Goal: Task Accomplishment & Management: Use online tool/utility

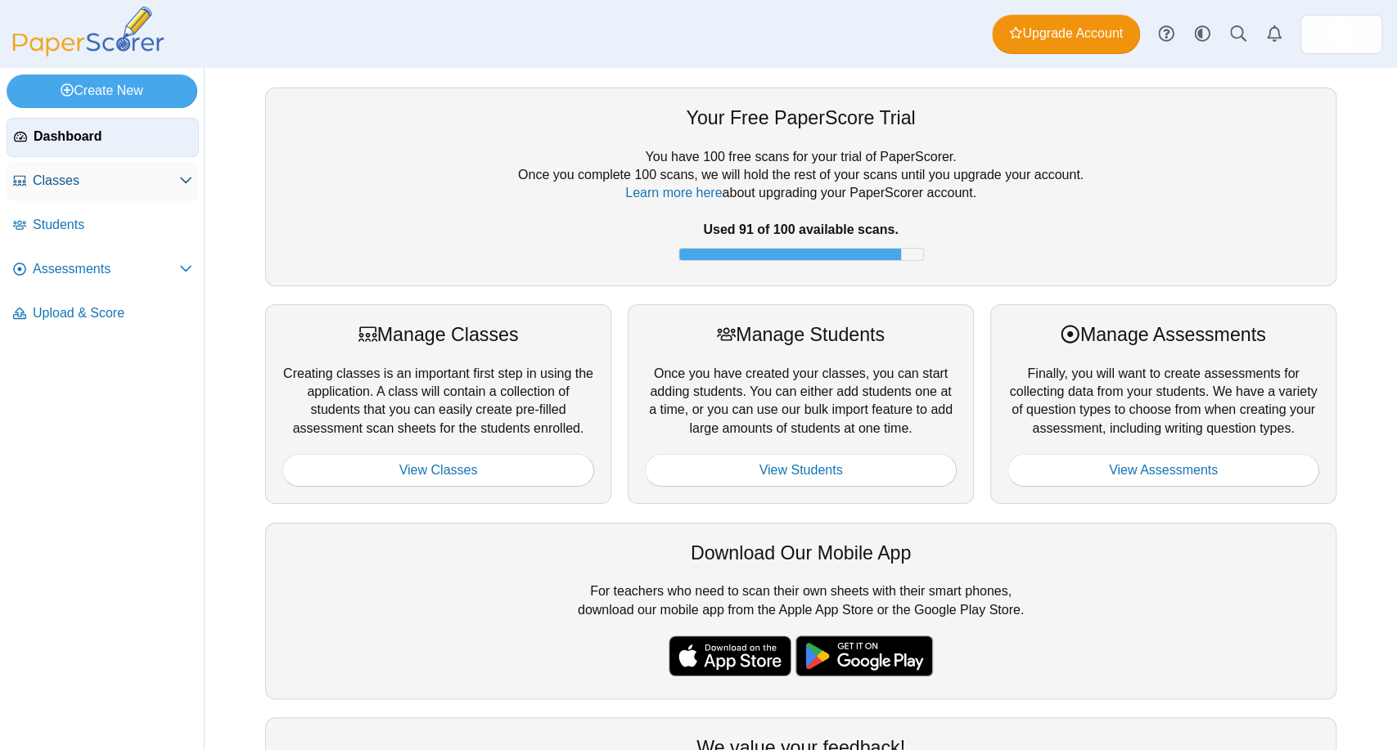
click at [180, 185] on icon at bounding box center [185, 180] width 13 height 13
click at [87, 229] on span "Archived Classes" at bounding box center [119, 226] width 145 height 16
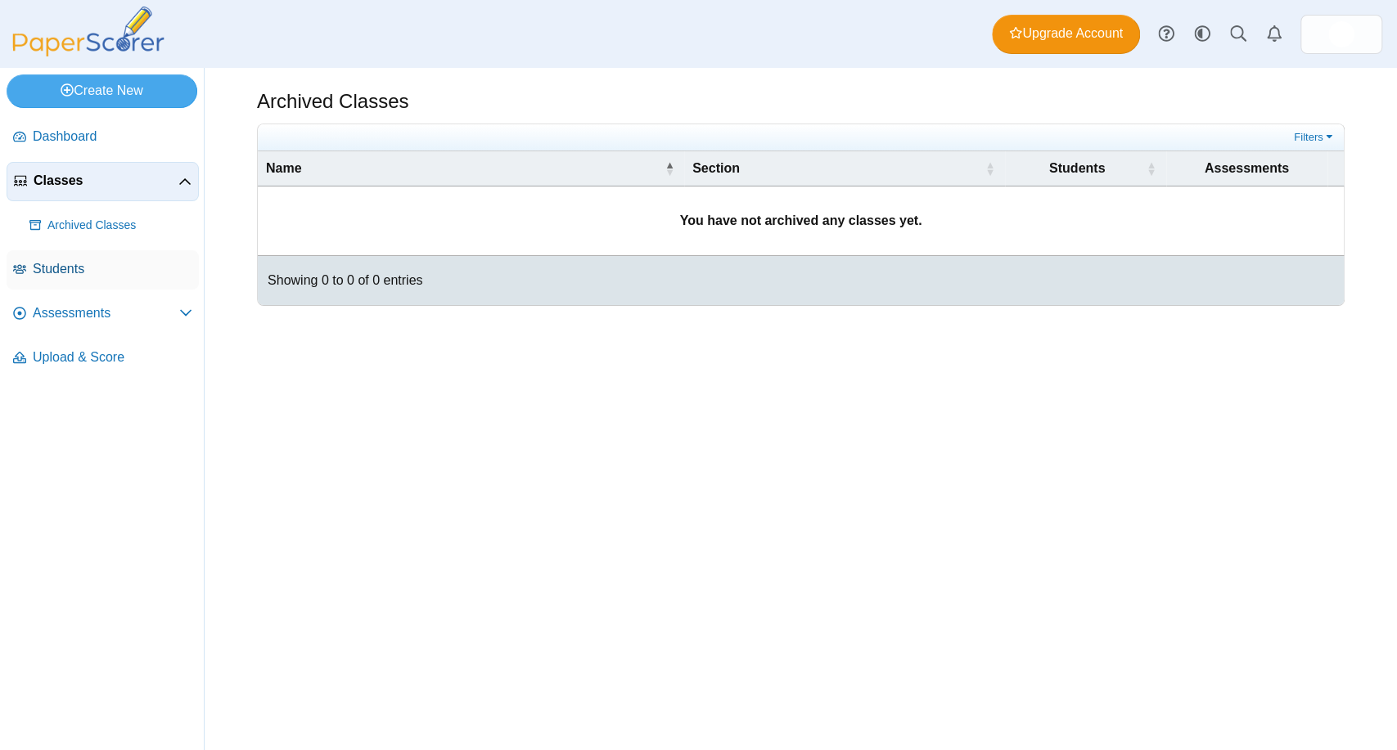
click at [74, 265] on span "Students" at bounding box center [113, 269] width 160 height 18
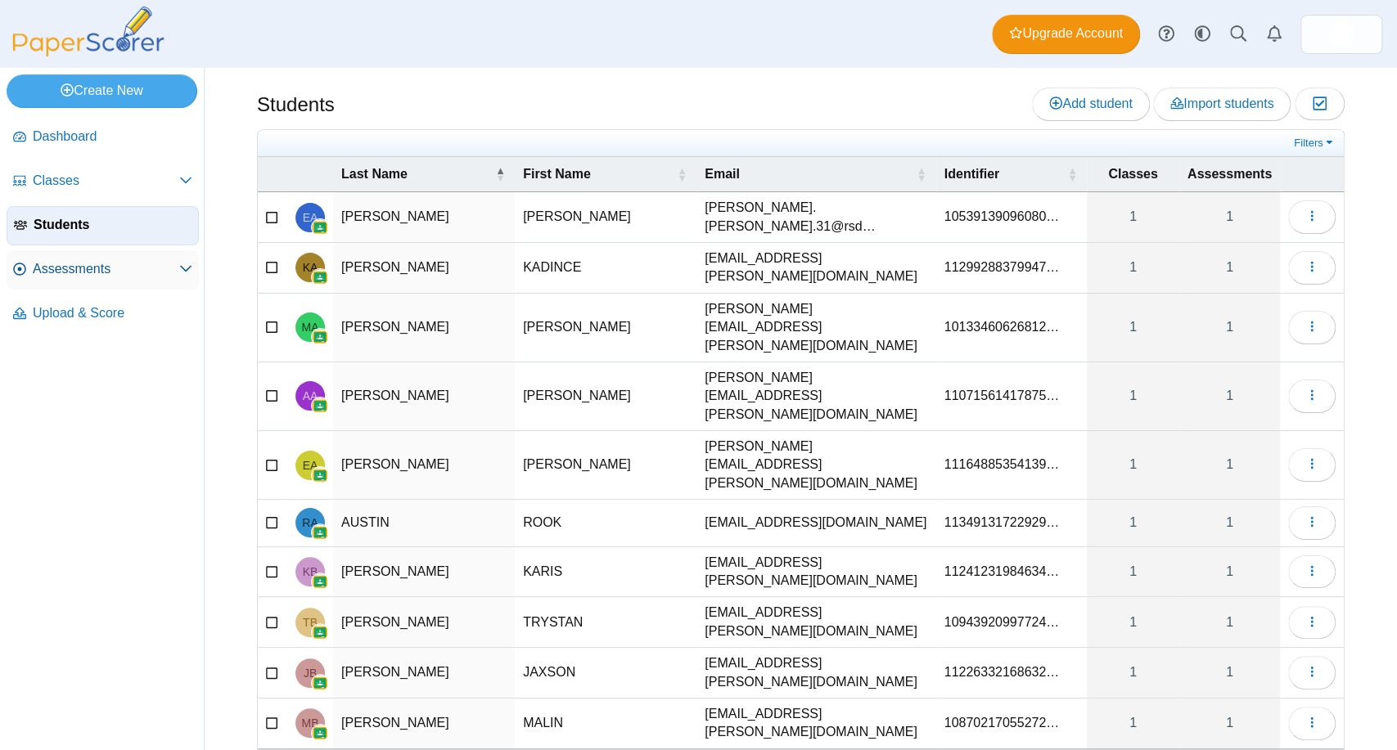
click at [189, 268] on use at bounding box center [185, 269] width 11 height 7
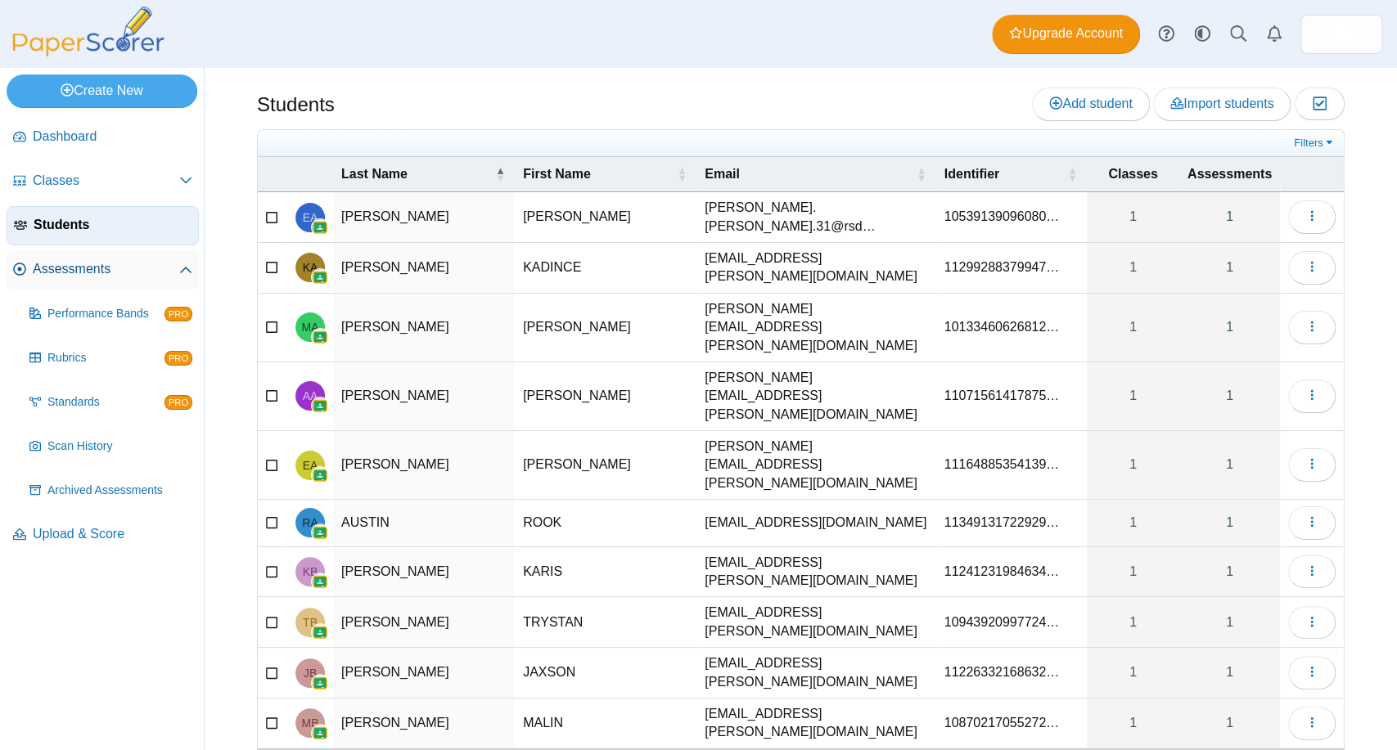
click at [67, 264] on span "Assessments" at bounding box center [106, 269] width 146 height 18
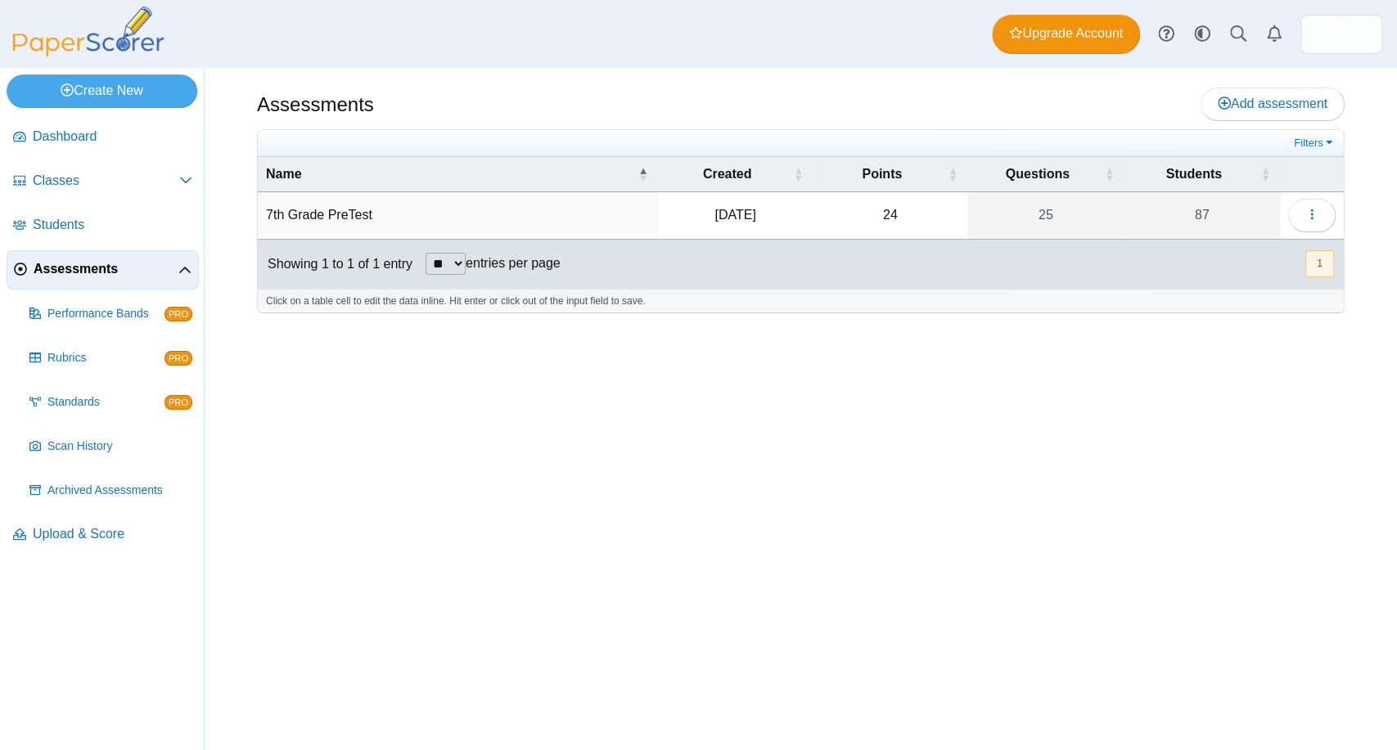
click at [348, 214] on td "7th Grade PreTest" at bounding box center [458, 215] width 400 height 47
click at [1327, 221] on button "button" at bounding box center [1311, 215] width 47 height 33
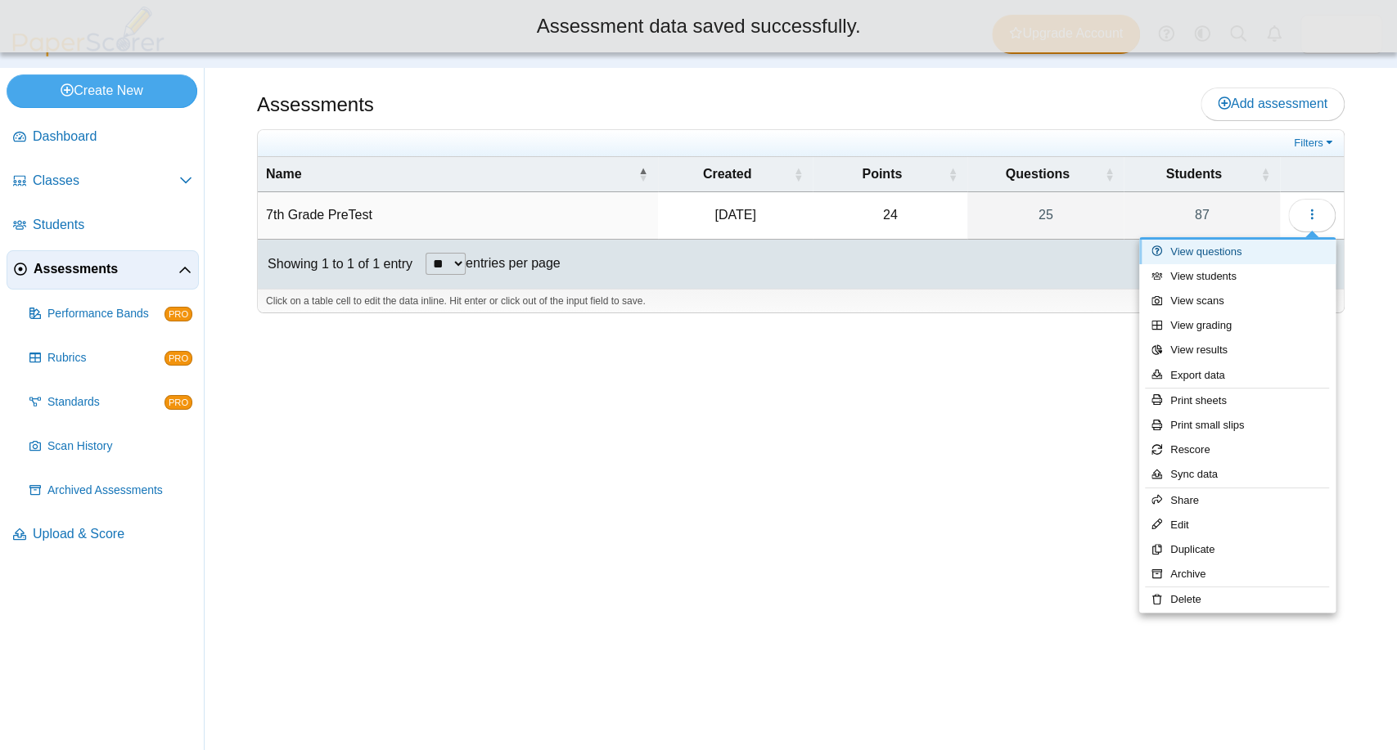
click at [1218, 251] on link "View questions" at bounding box center [1237, 252] width 196 height 25
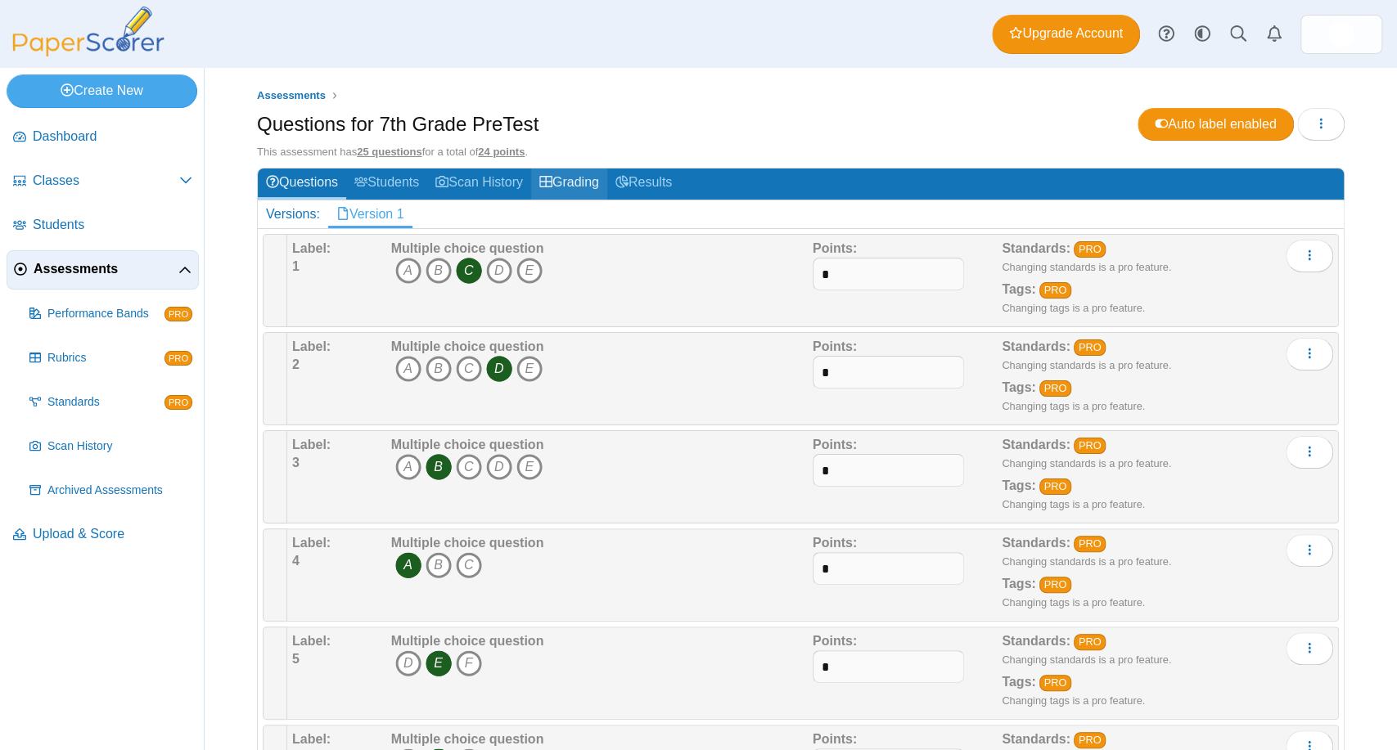
click at [581, 183] on link "Grading" at bounding box center [569, 184] width 76 height 30
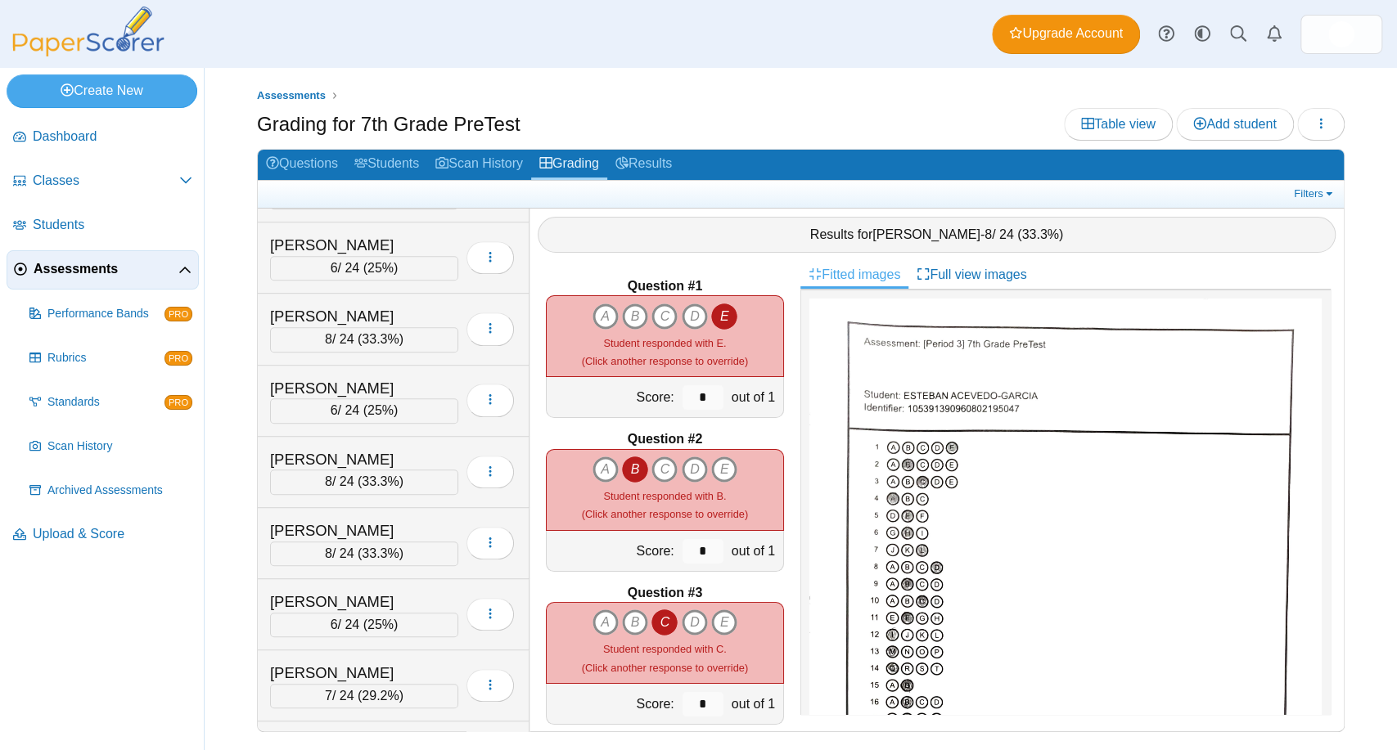
scroll to position [701, 0]
click at [648, 161] on link "Results" at bounding box center [643, 165] width 73 height 30
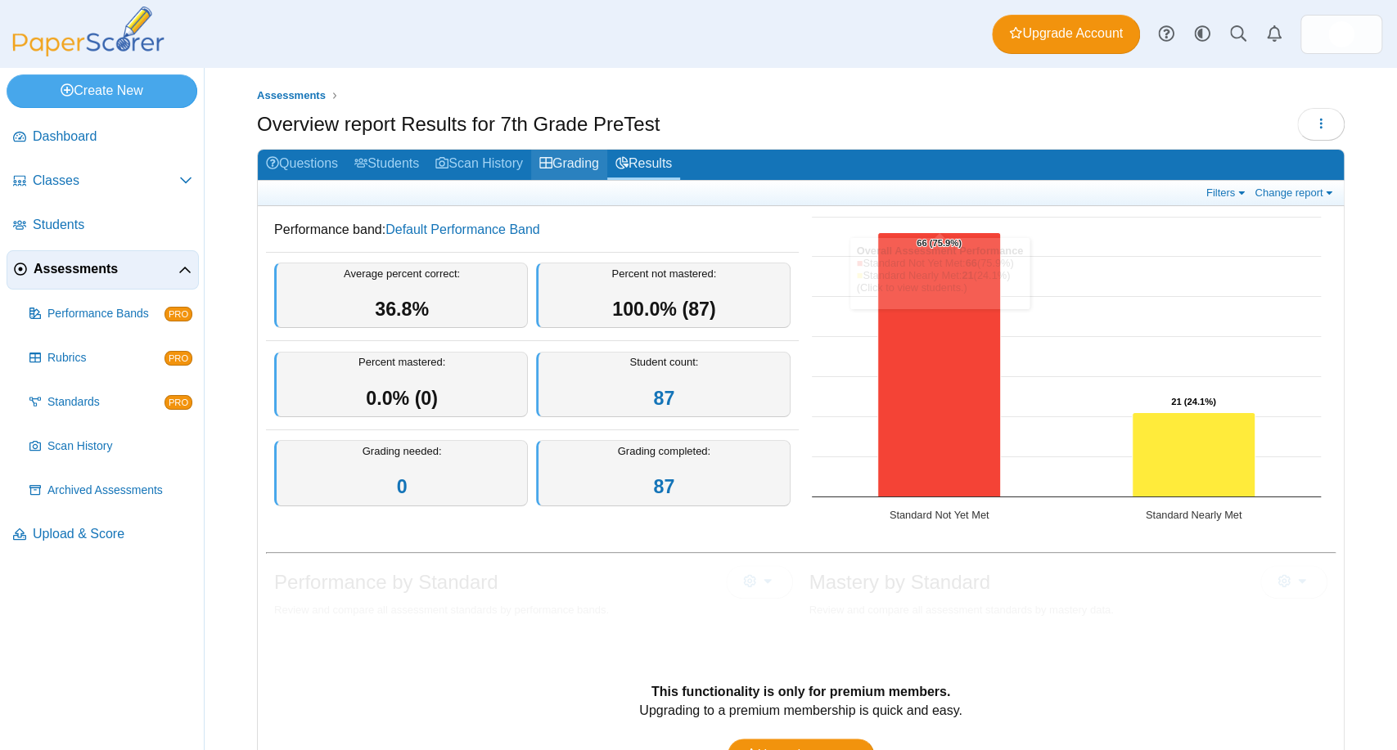
click at [564, 165] on link "Grading" at bounding box center [569, 165] width 76 height 30
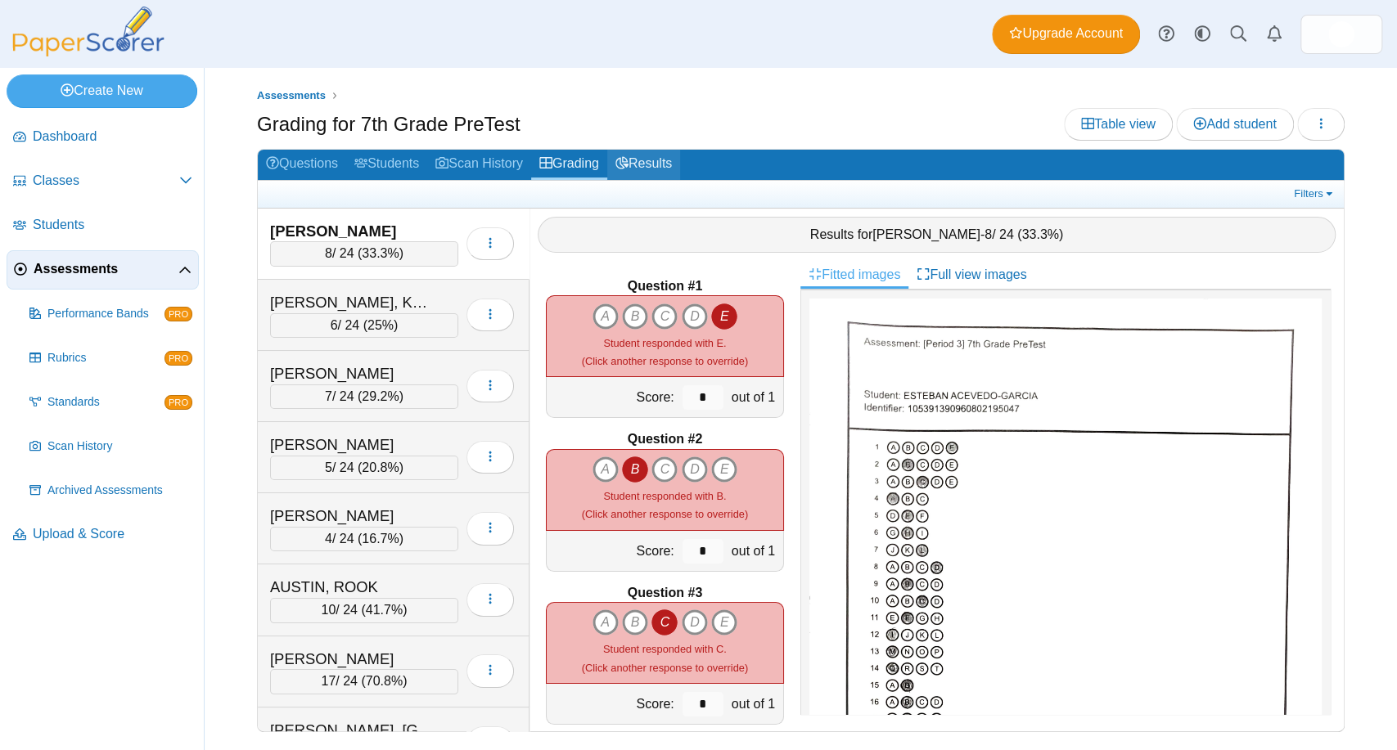
click at [657, 174] on link "Results" at bounding box center [643, 165] width 73 height 30
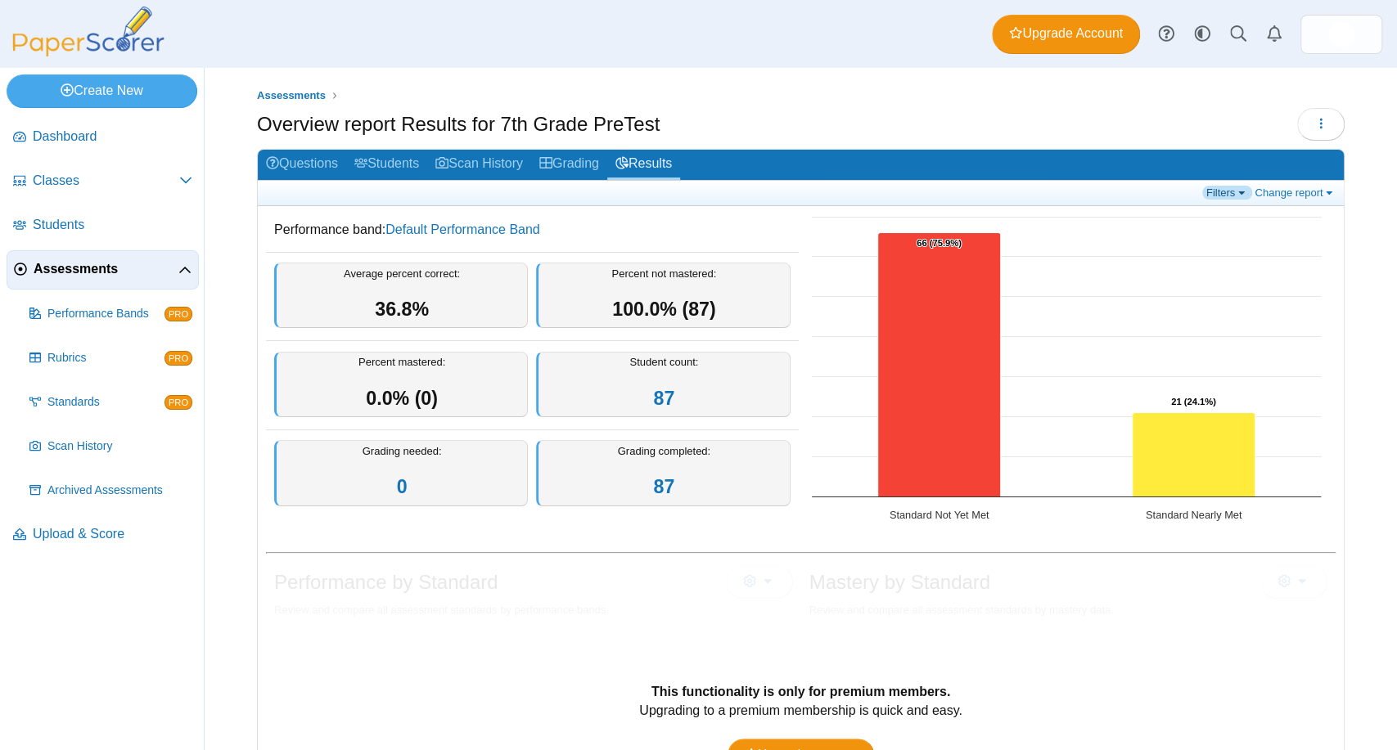
click at [1224, 188] on link "Filters" at bounding box center [1227, 193] width 50 height 14
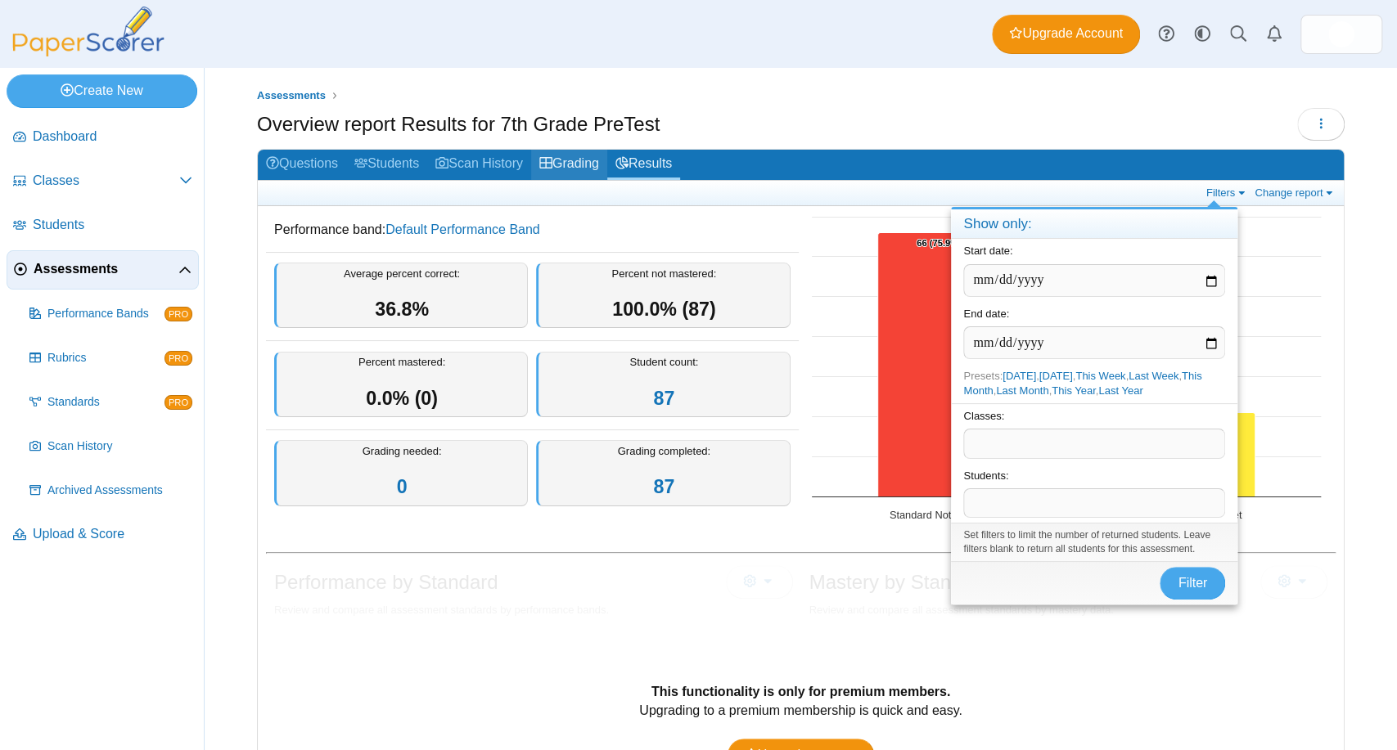
click at [544, 173] on link "Grading" at bounding box center [569, 165] width 76 height 30
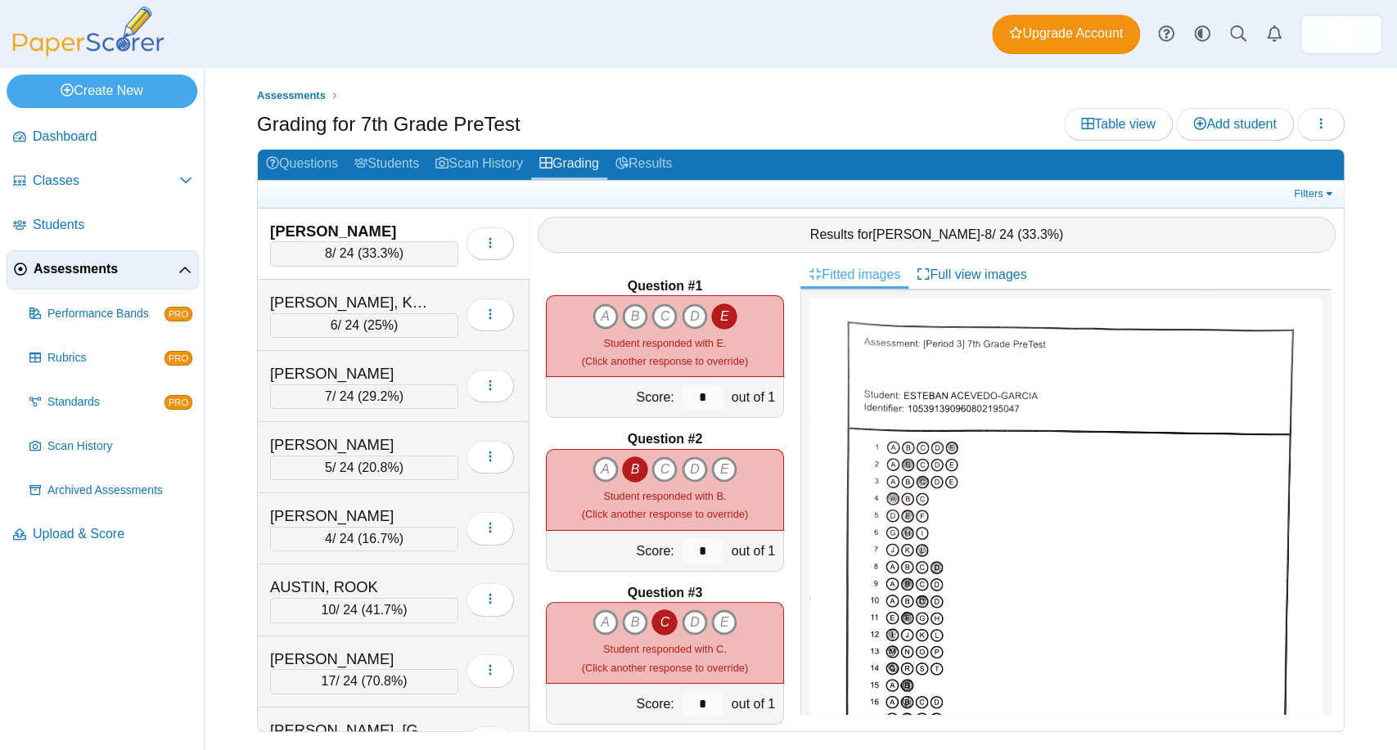
click at [667, 285] on b "Question #1" at bounding box center [665, 286] width 75 height 18
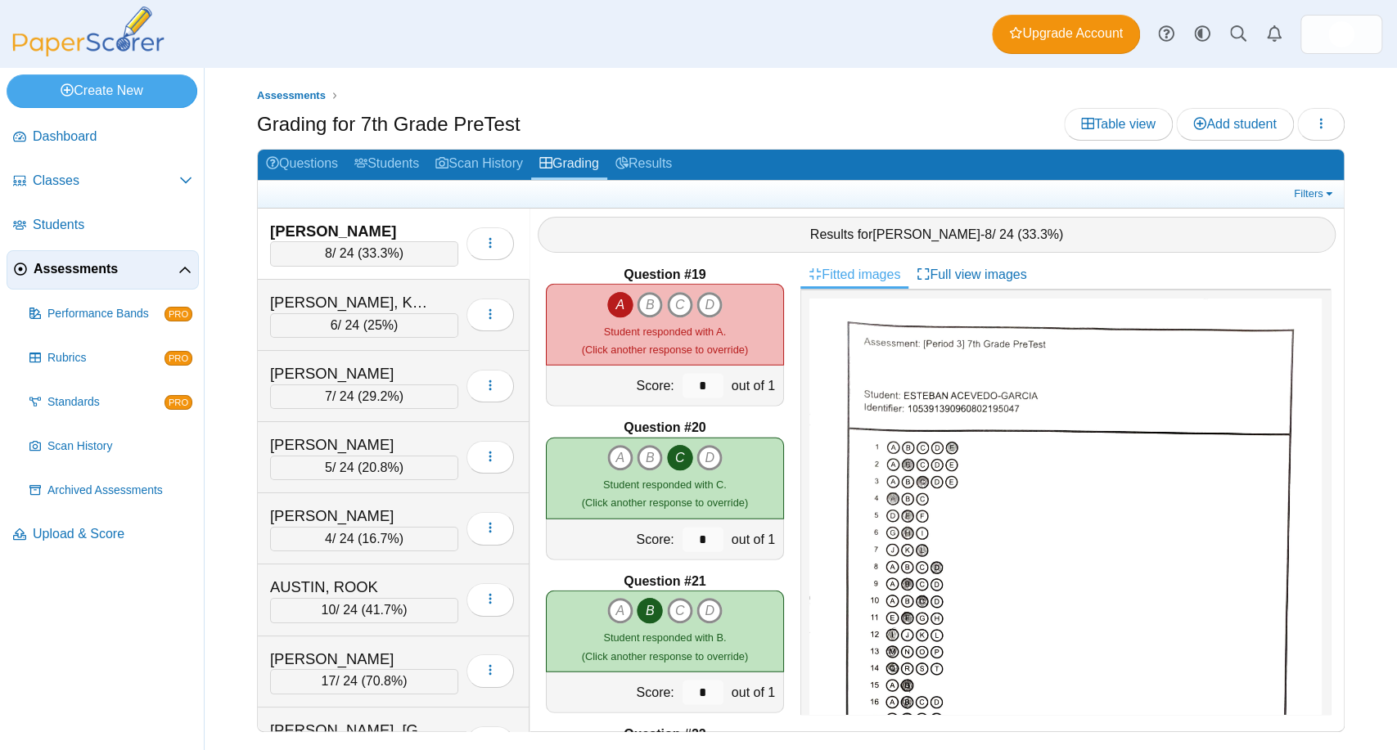
scroll to position [3396, 0]
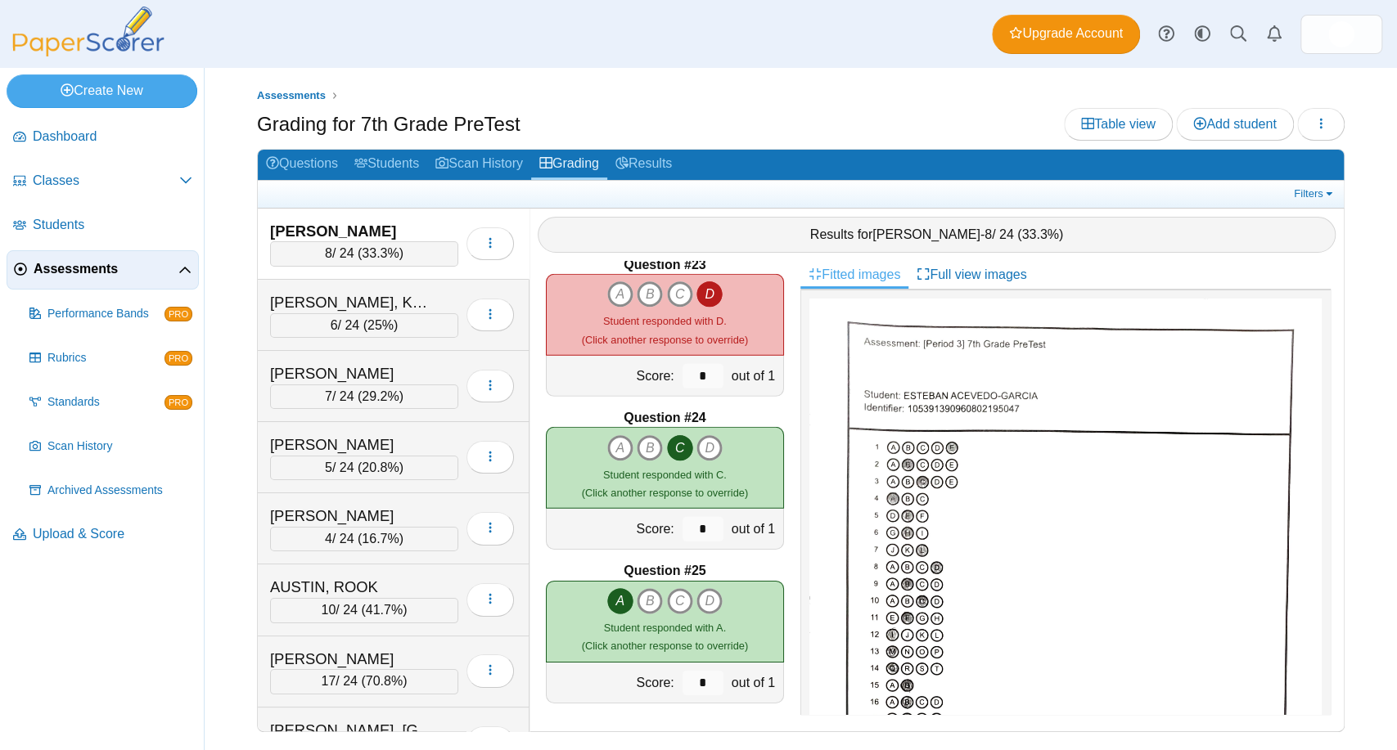
click at [639, 648] on small "Student responded with A. (Click another response to override)" at bounding box center [665, 637] width 166 height 30
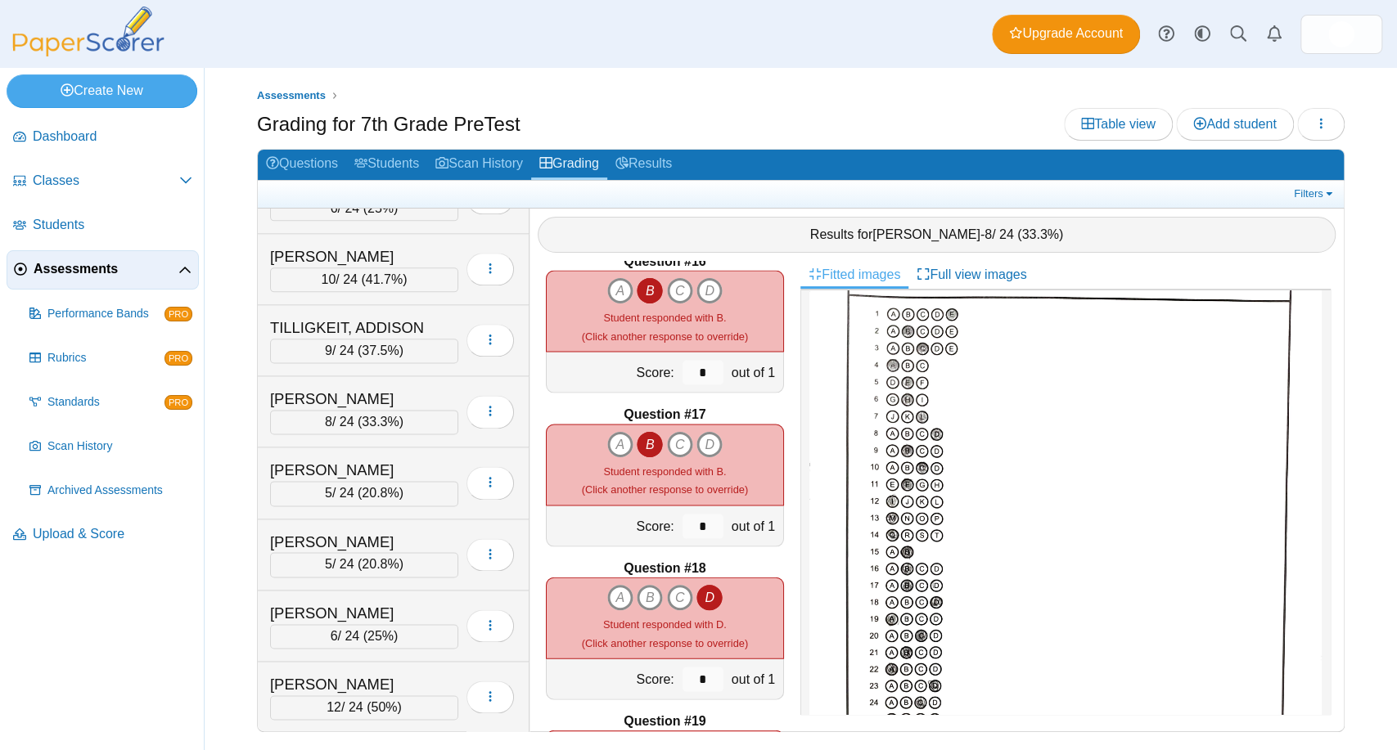
scroll to position [5657, 0]
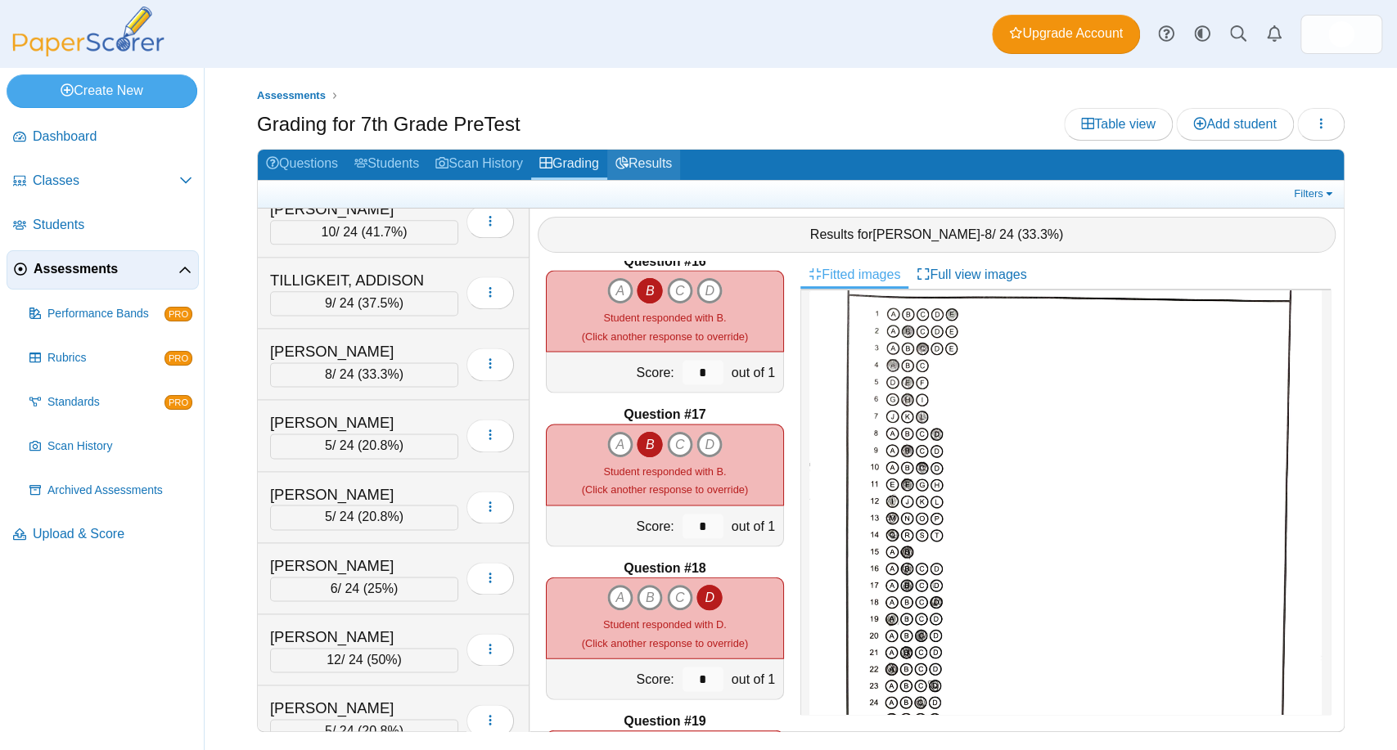
click at [665, 169] on link "Results" at bounding box center [643, 165] width 73 height 30
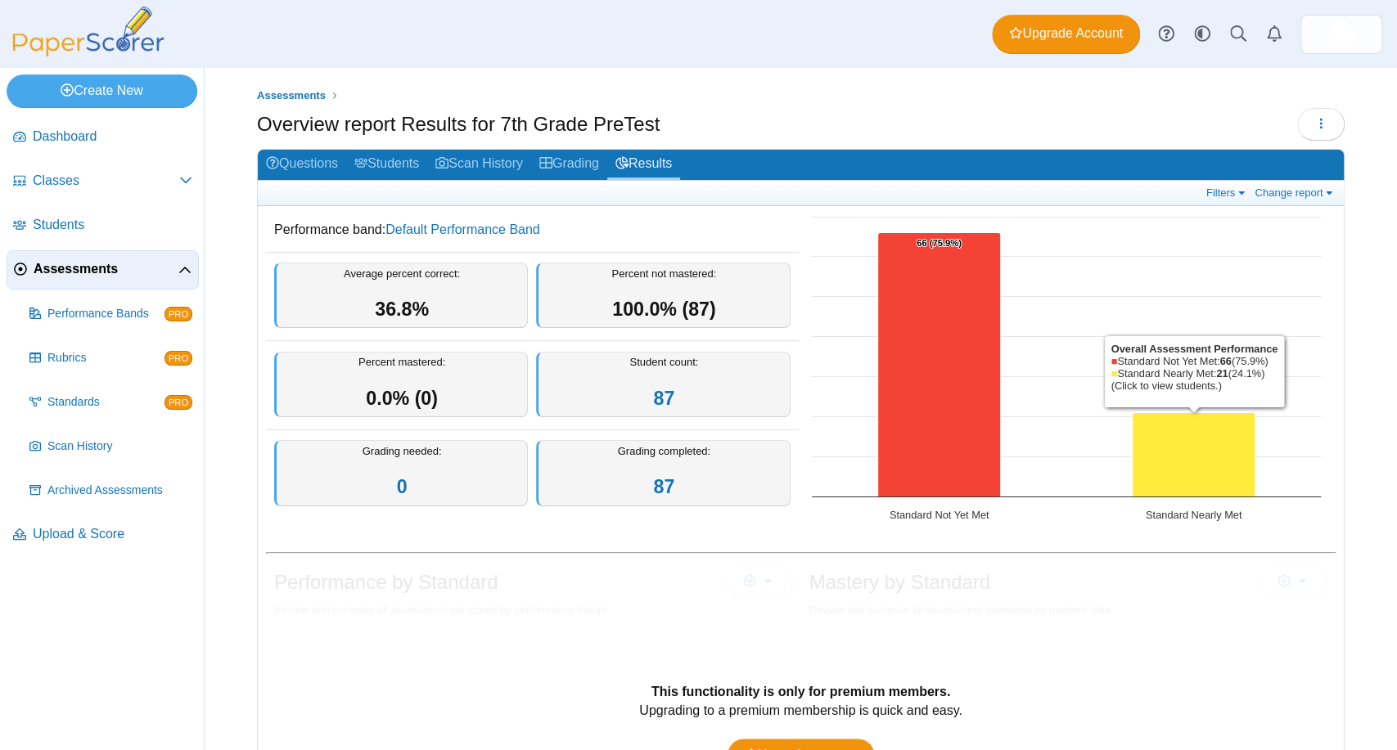
click at [897, 101] on ul "Assessments" at bounding box center [801, 96] width 1088 height 16
click at [692, 83] on div "Assessments Overview report Results for 7th Grade PreTest Loading… 0" at bounding box center [801, 409] width 1192 height 683
